Goal: Navigation & Orientation: Understand site structure

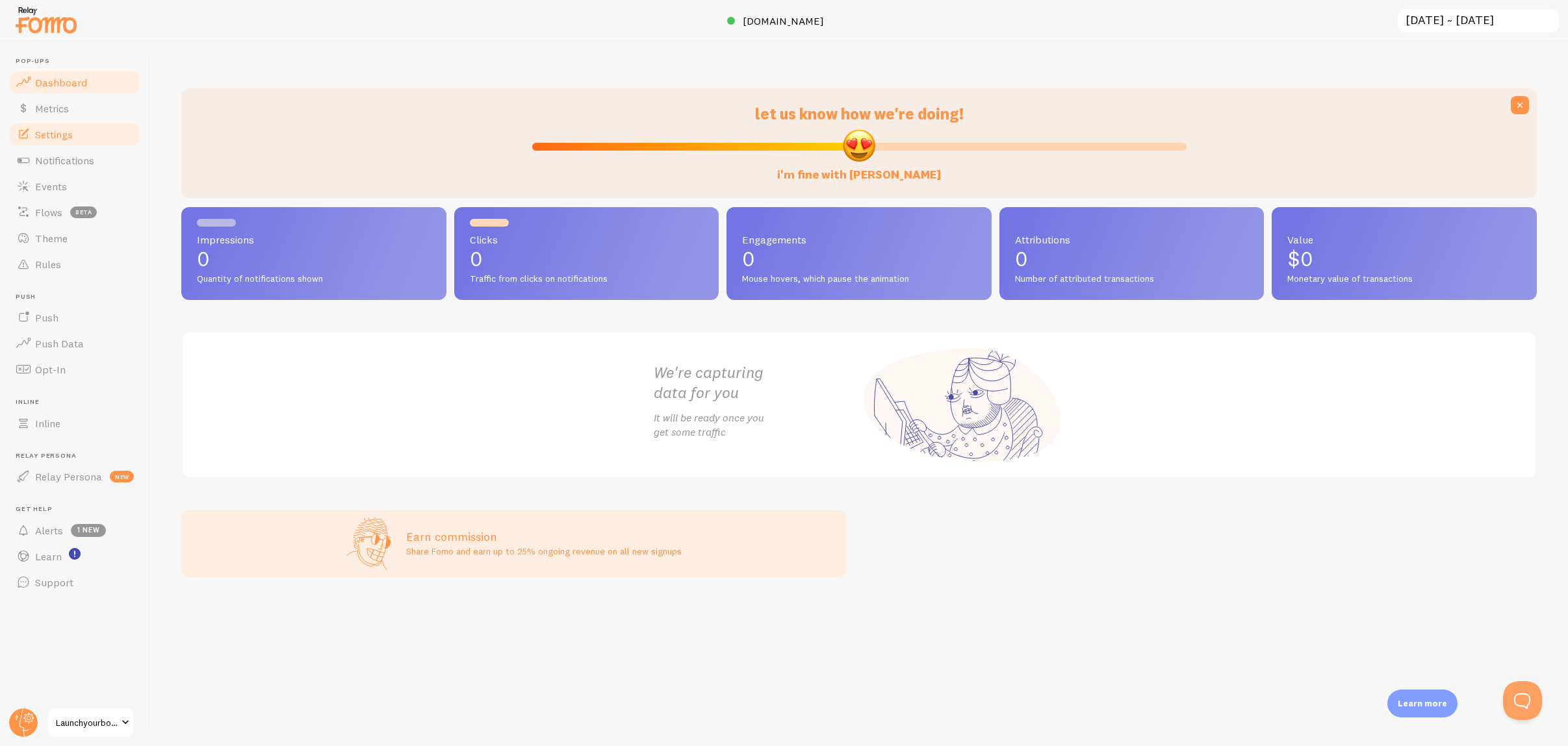
click at [69, 141] on link "Settings" at bounding box center [75, 134] width 134 height 26
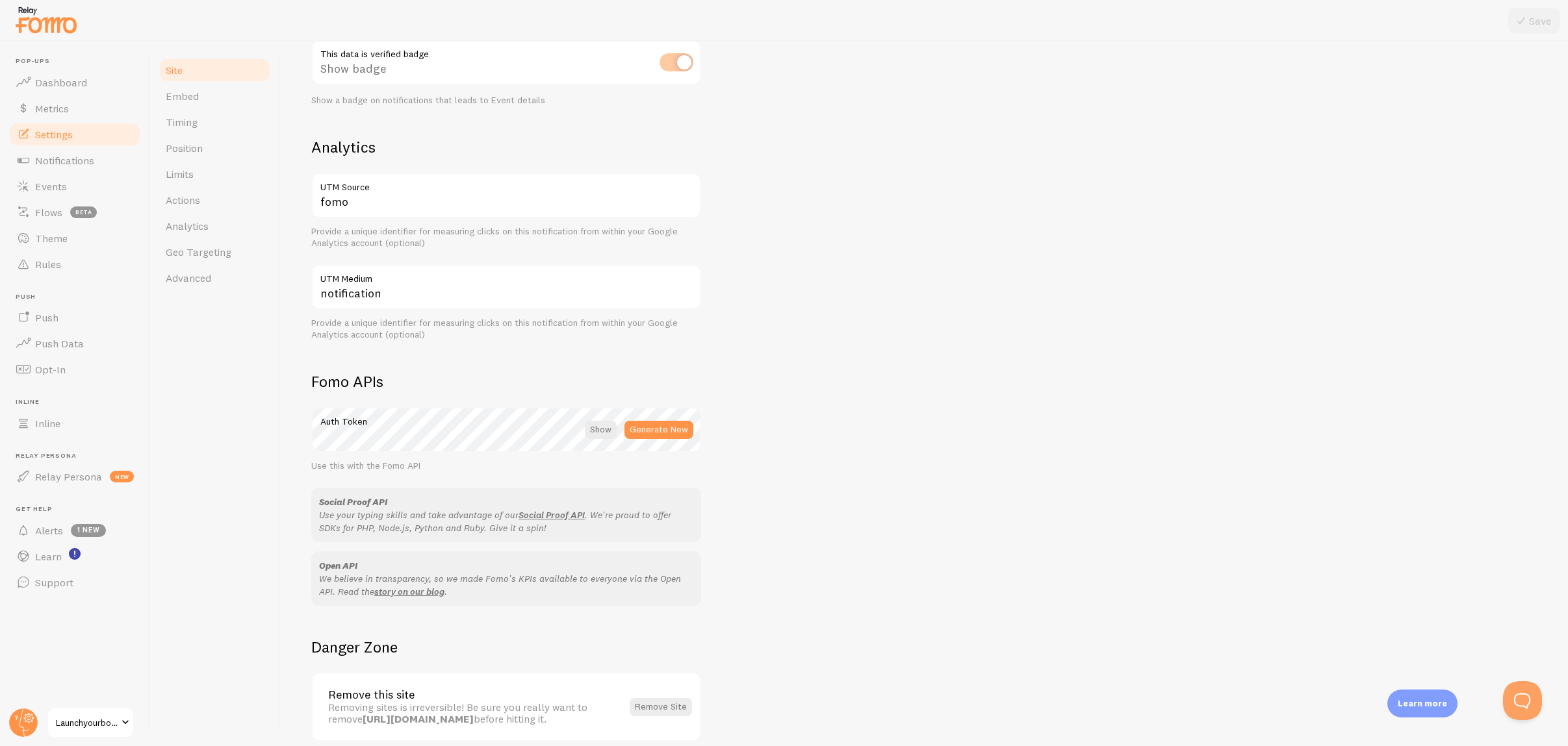
scroll to position [492, 0]
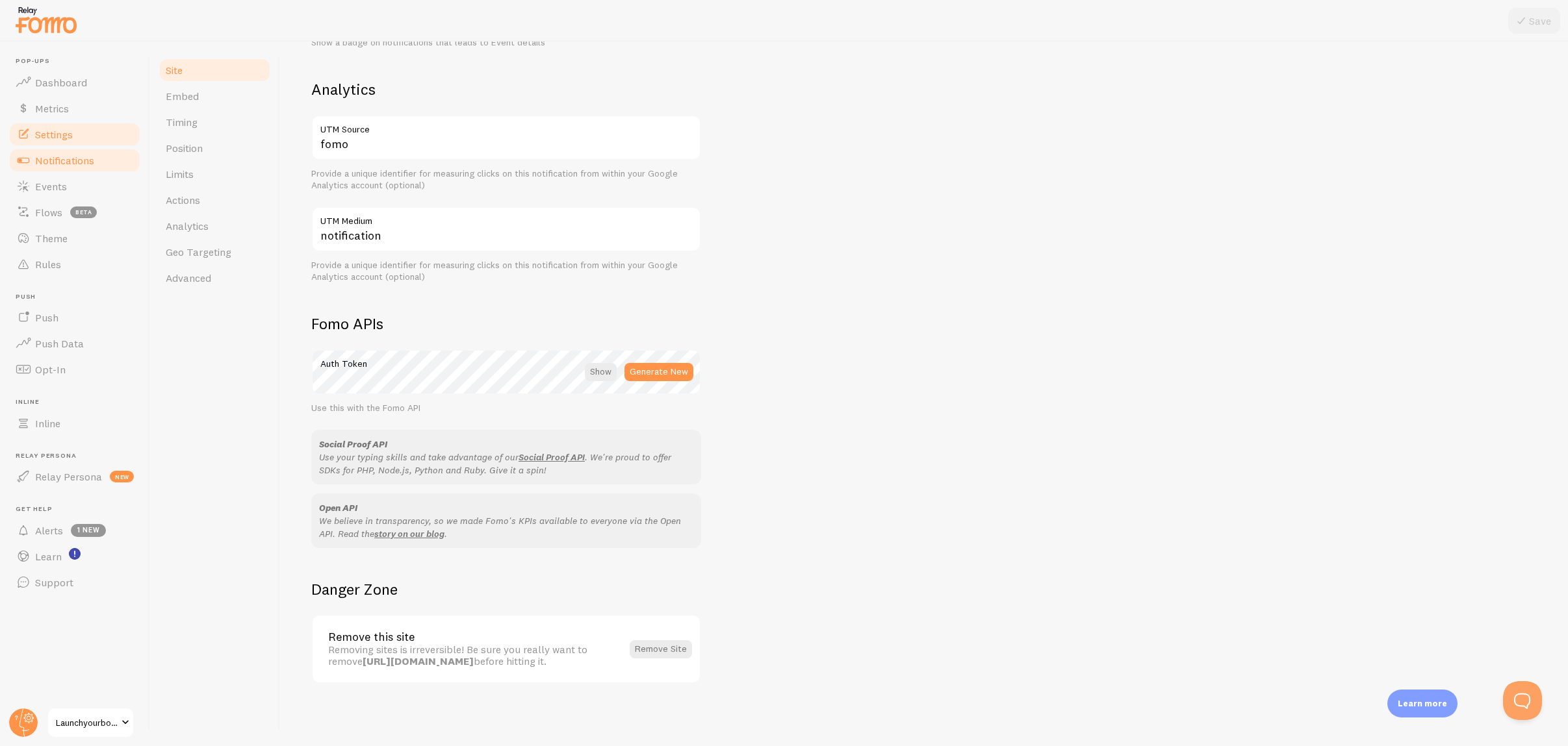
click at [82, 162] on span "Notifications" at bounding box center [64, 160] width 59 height 13
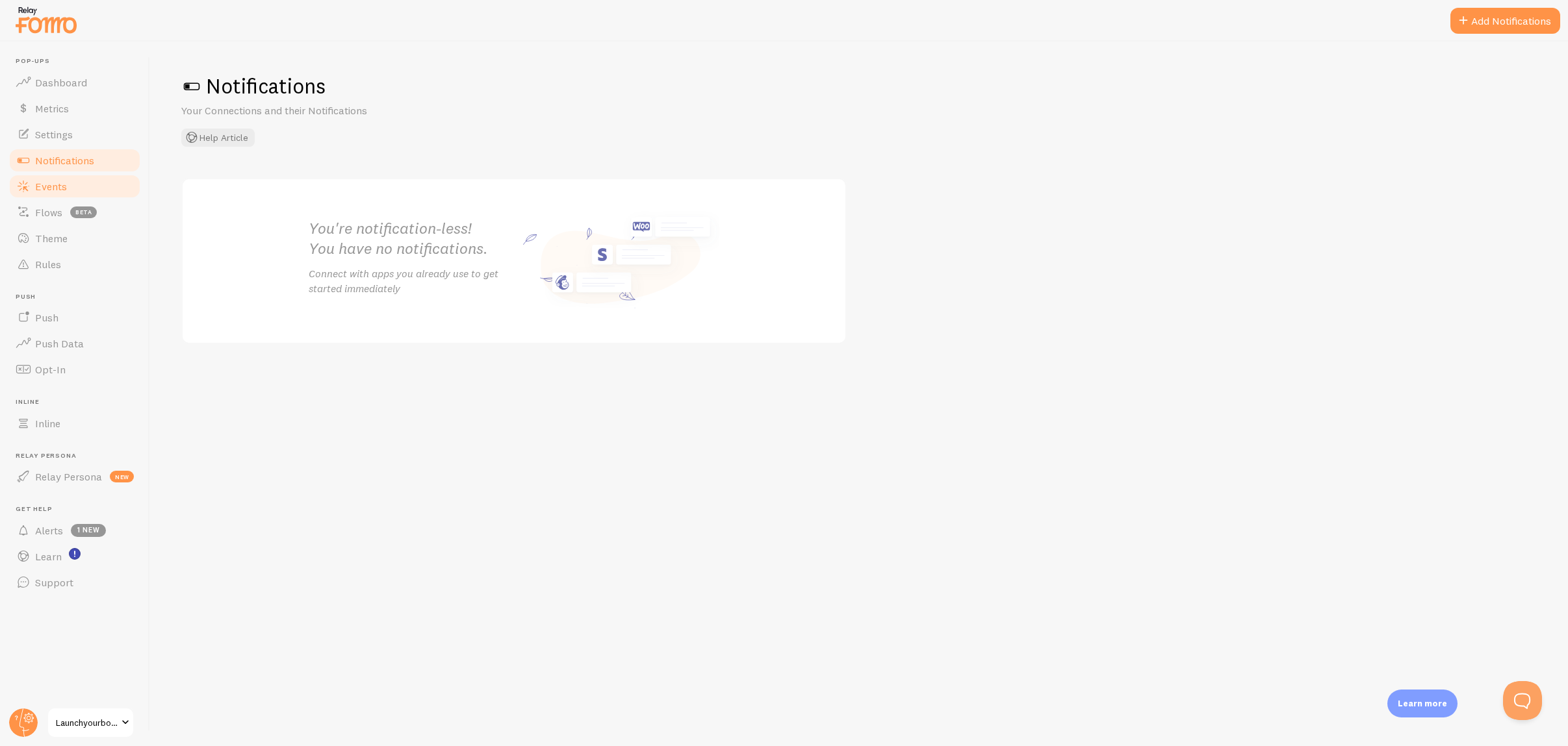
click at [61, 190] on span "Events" at bounding box center [50, 186] width 32 height 13
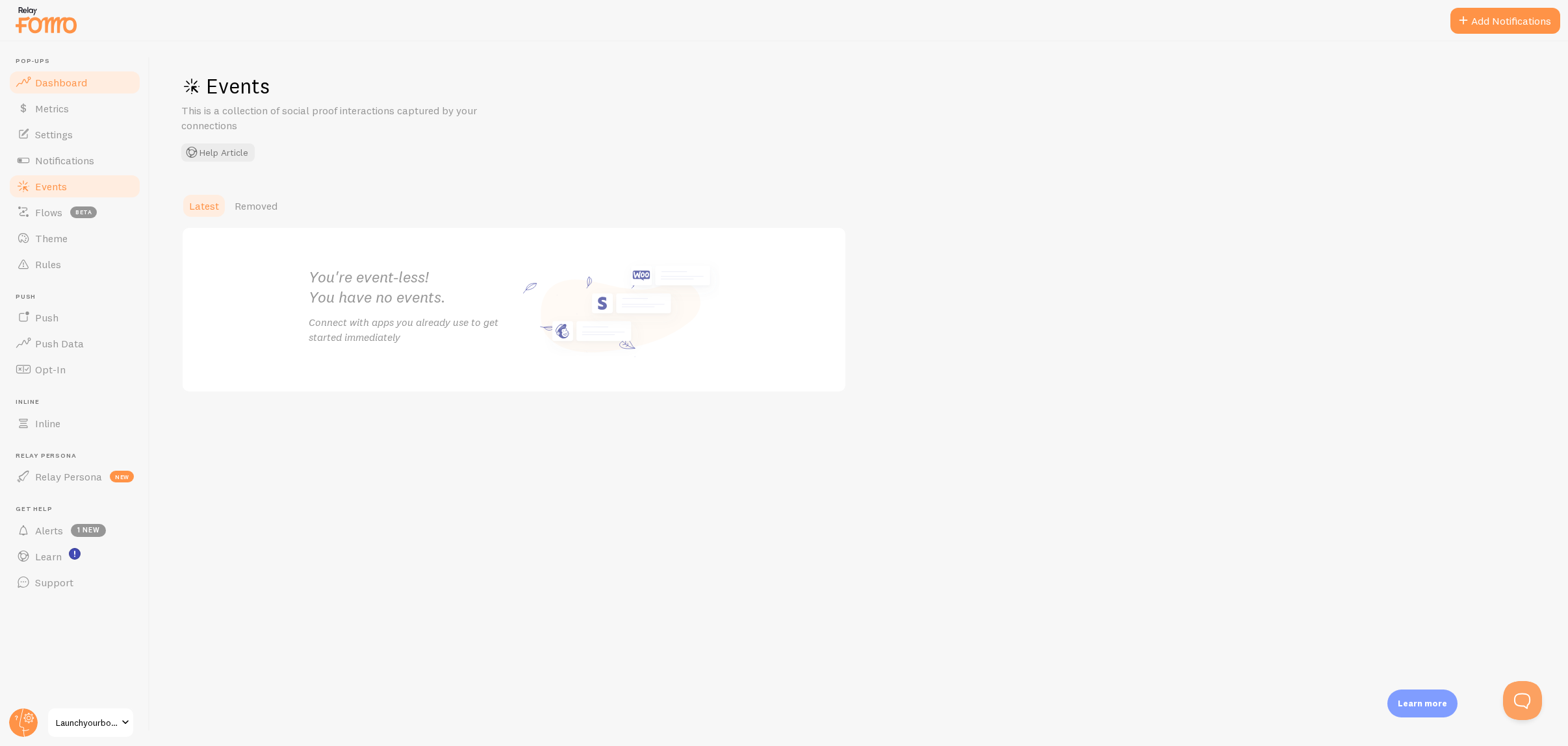
click at [72, 81] on span "Dashboard" at bounding box center [61, 83] width 52 height 13
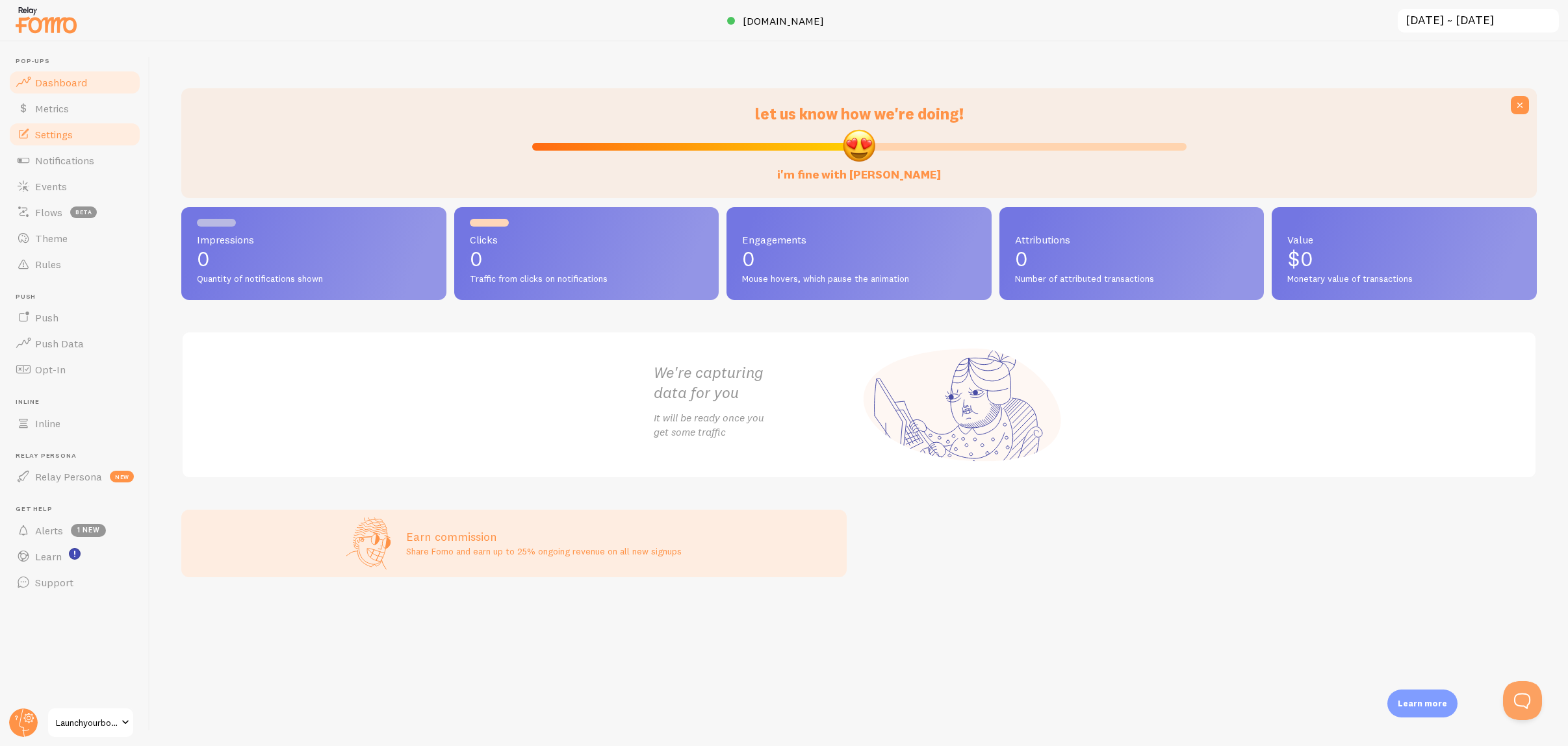
click at [61, 143] on link "Settings" at bounding box center [75, 134] width 134 height 26
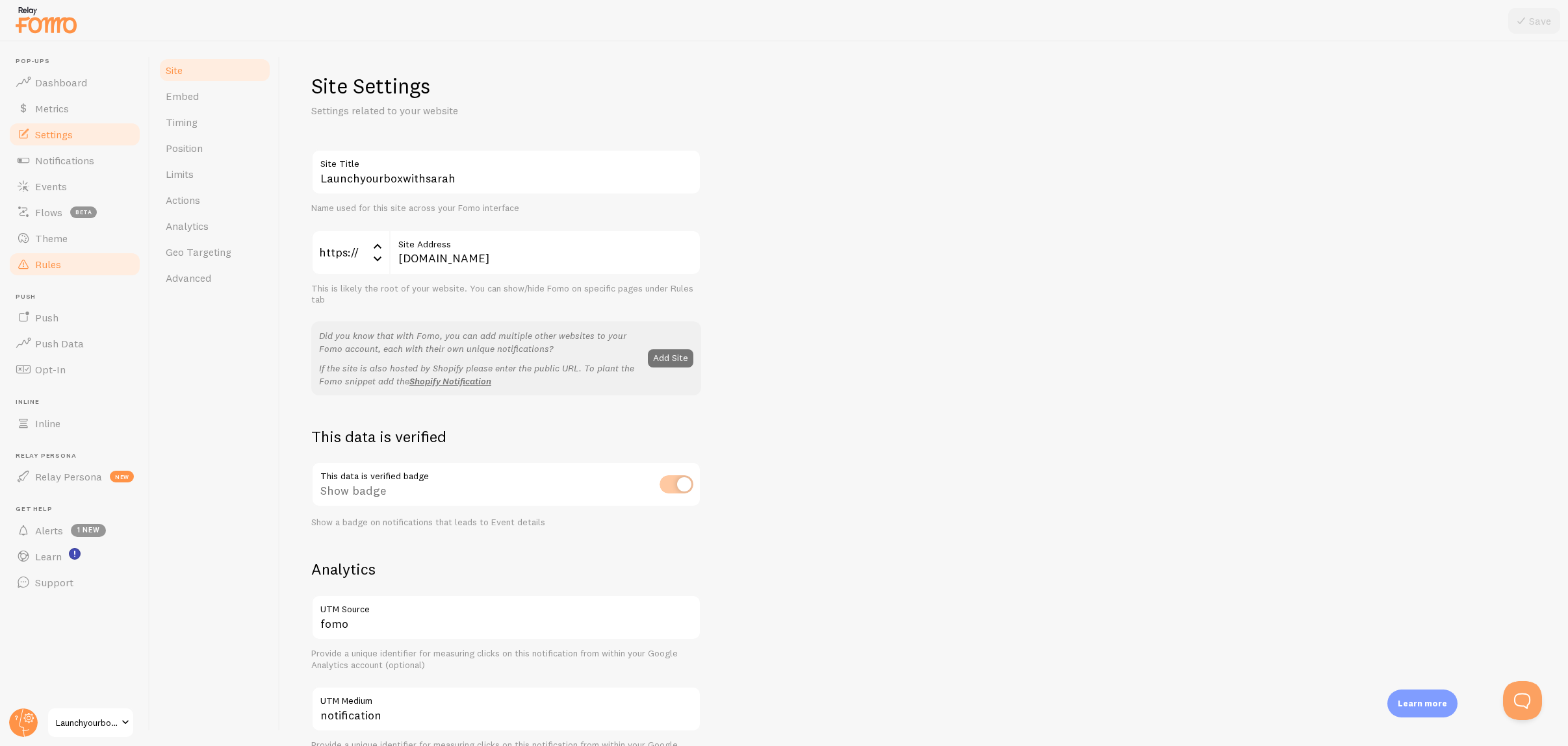
click at [67, 268] on link "Rules" at bounding box center [75, 264] width 134 height 26
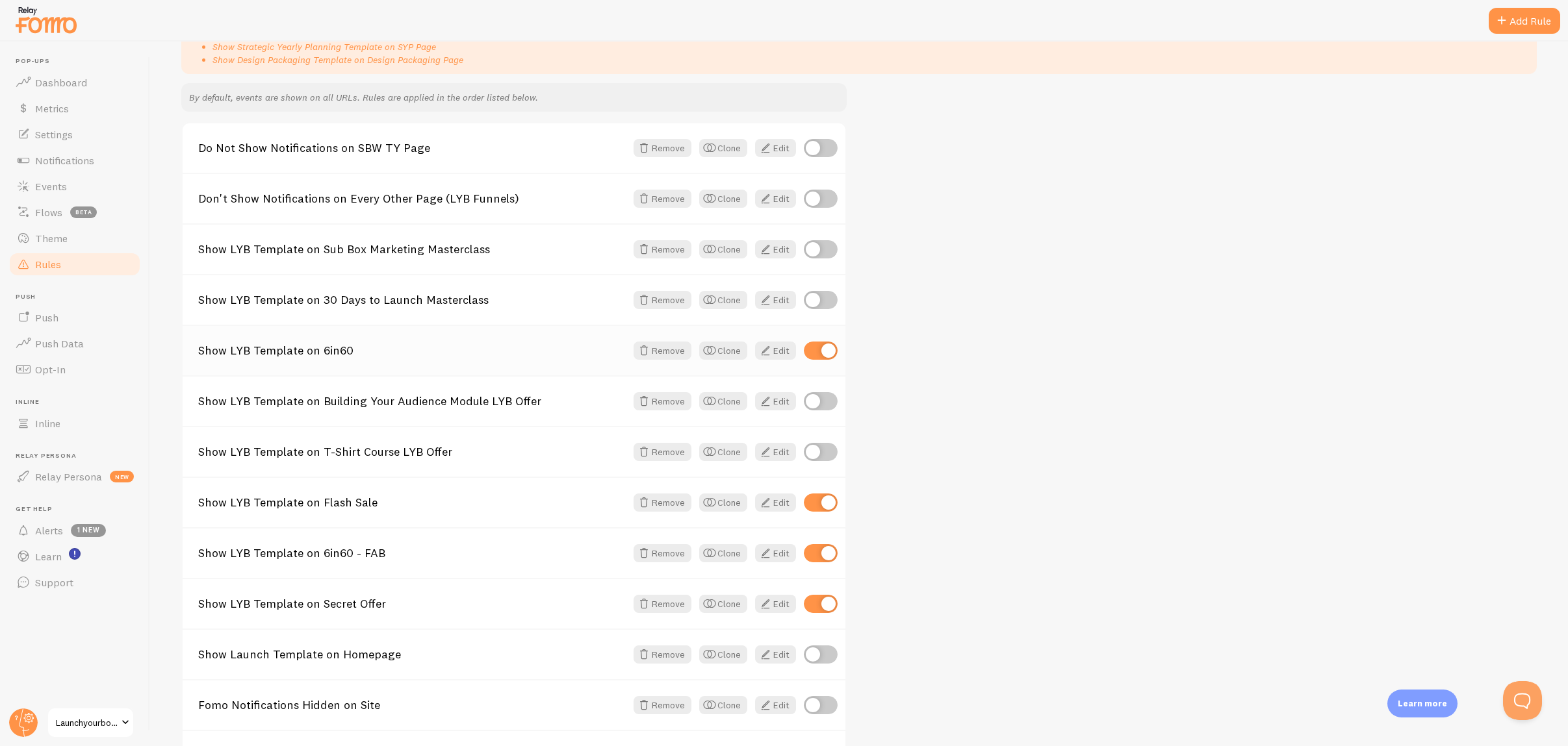
scroll to position [59, 0]
